Goal: Transaction & Acquisition: Purchase product/service

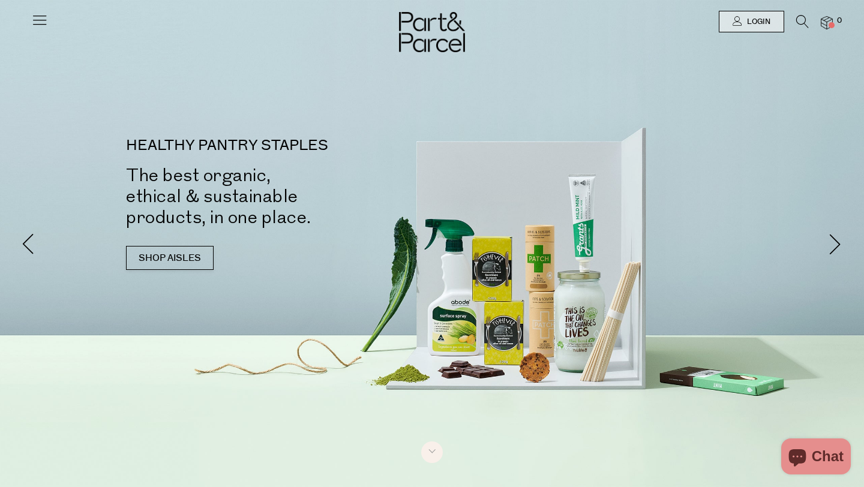
click at [797, 22] on icon at bounding box center [802, 21] width 13 height 13
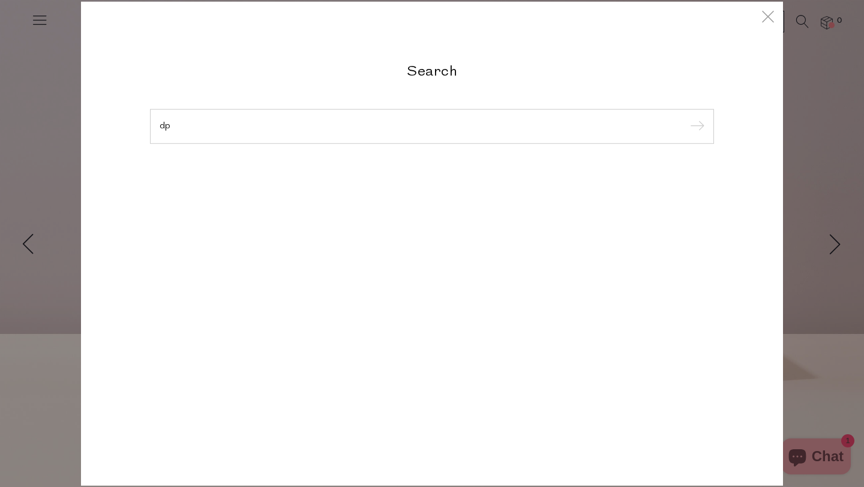
type input "d"
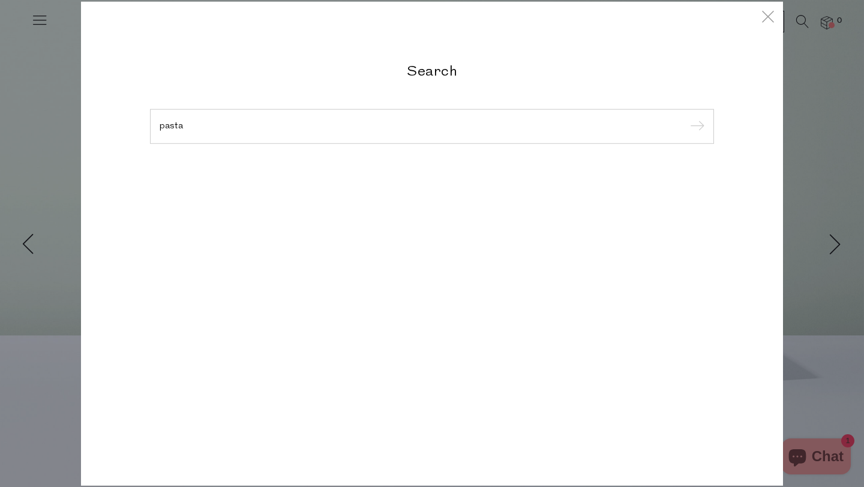
type input "pasta"
click at [686, 118] on input "submit" at bounding box center [695, 127] width 18 height 18
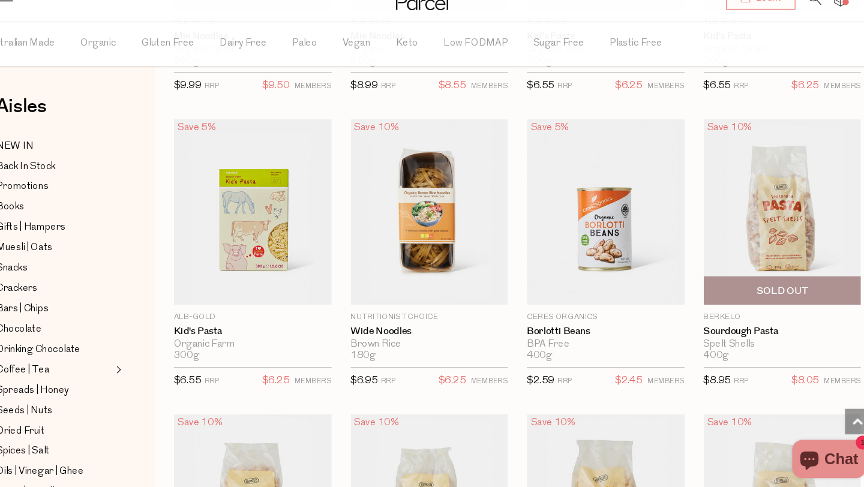
scroll to position [1390, 0]
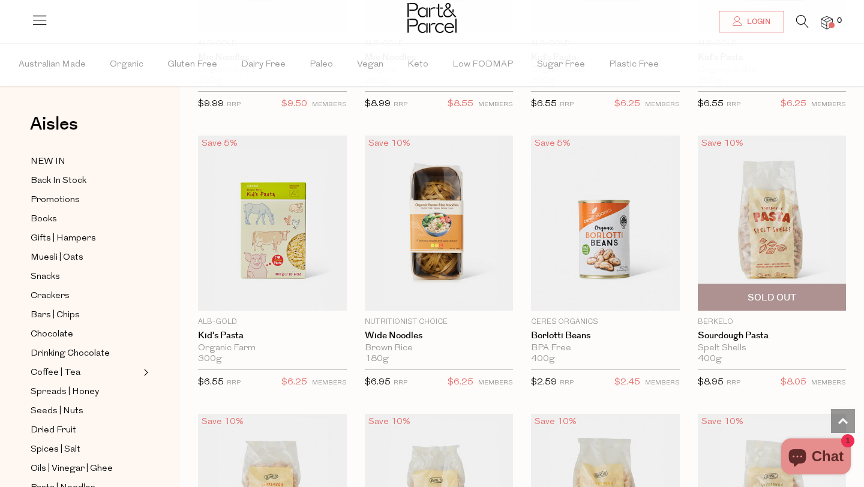
click at [715, 319] on p "Berkelo" at bounding box center [772, 322] width 149 height 11
click at [718, 321] on p "Berkelo" at bounding box center [772, 322] width 149 height 11
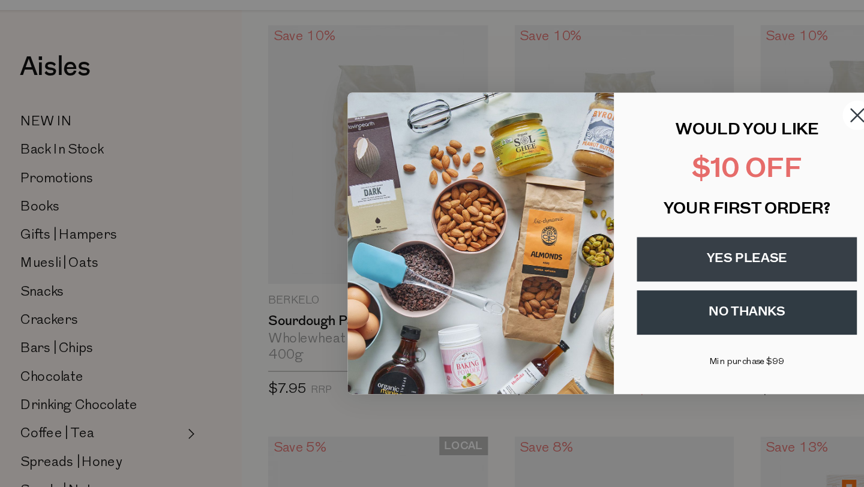
scroll to position [1708, 0]
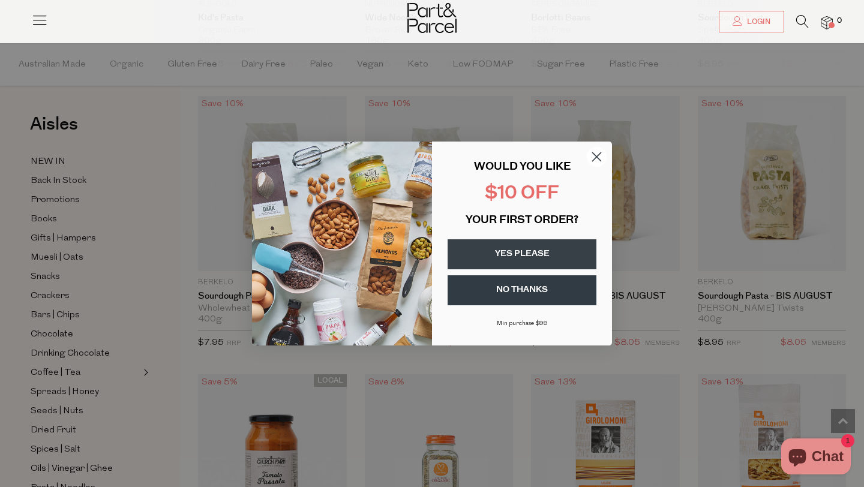
click at [596, 150] on circle "Close dialog" at bounding box center [597, 157] width 20 height 20
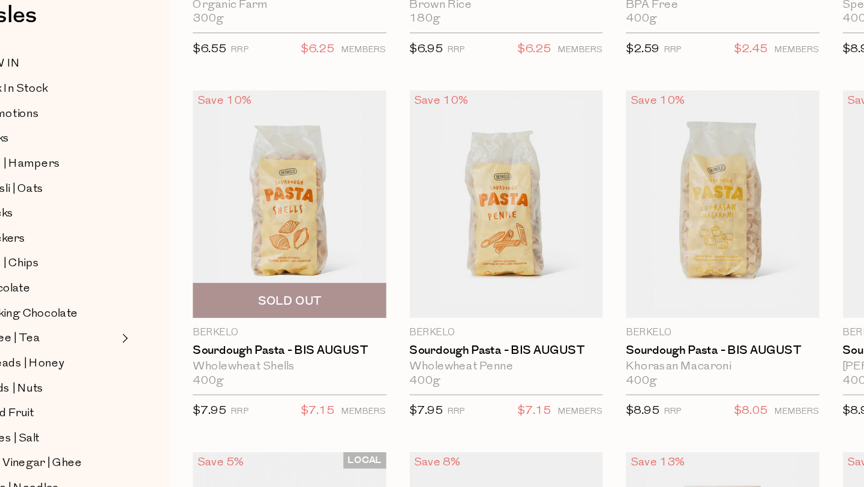
scroll to position [1623, 0]
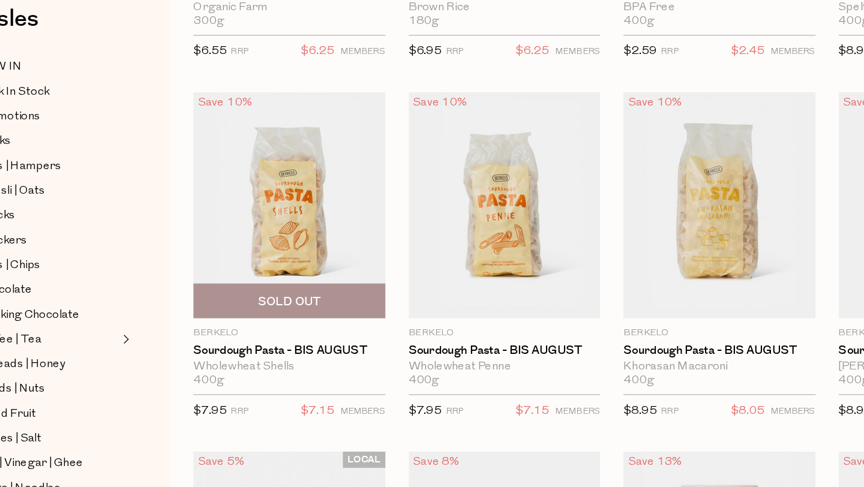
click at [247, 290] on img at bounding box center [272, 268] width 149 height 175
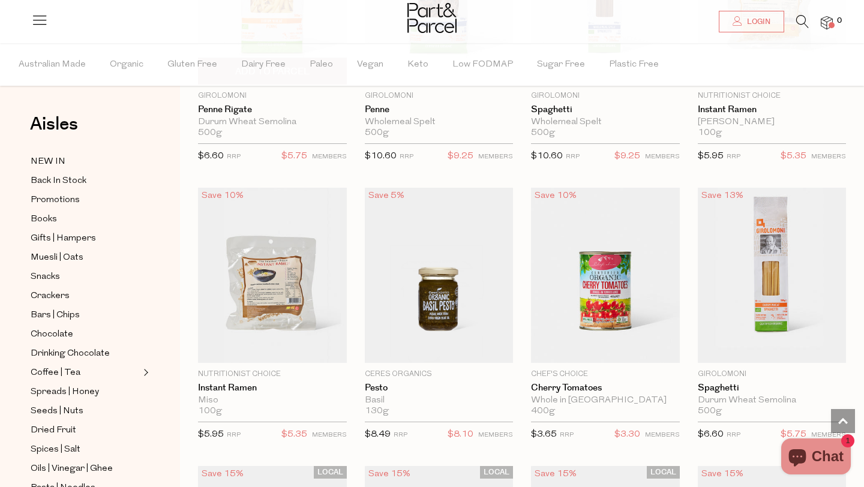
scroll to position [2454, 0]
